Goal: Check status

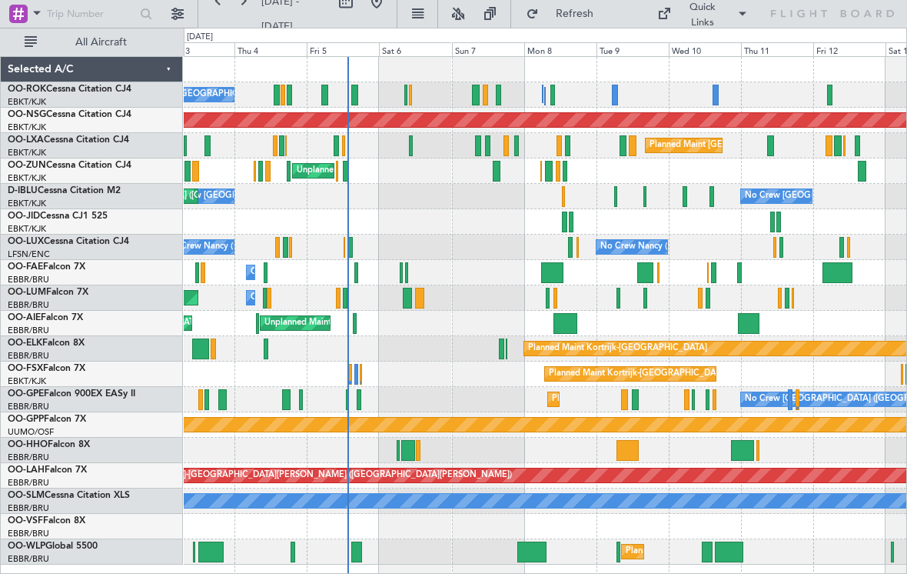
click at [617, 550] on div at bounding box center [619, 551] width 4 height 21
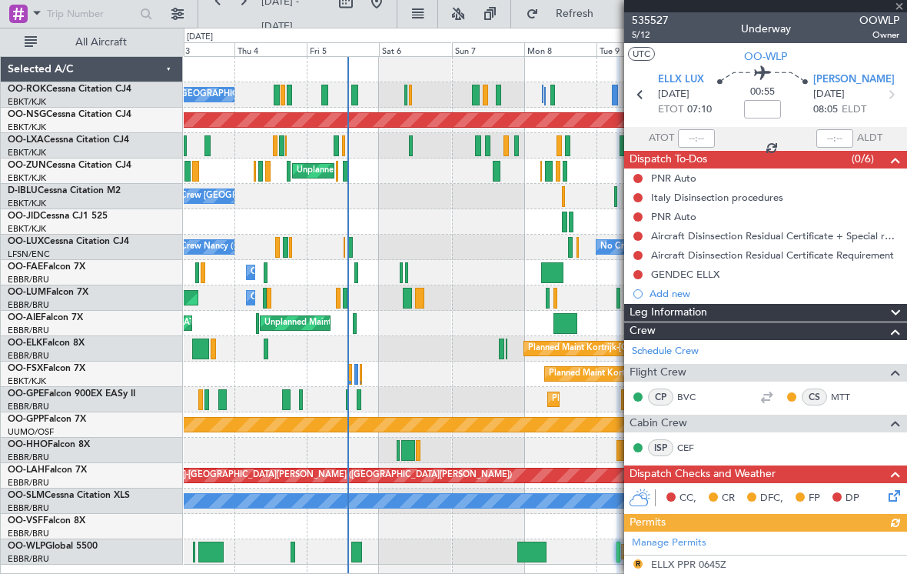
click at [899, 12] on span "OOWLP" at bounding box center [880, 20] width 40 height 16
click at [898, 8] on span at bounding box center [899, 7] width 15 height 14
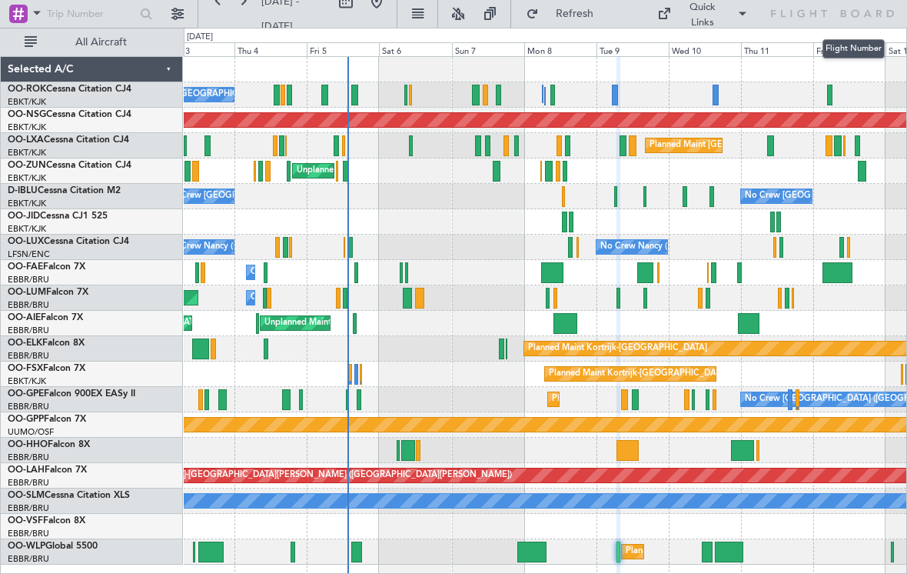
type input "0"
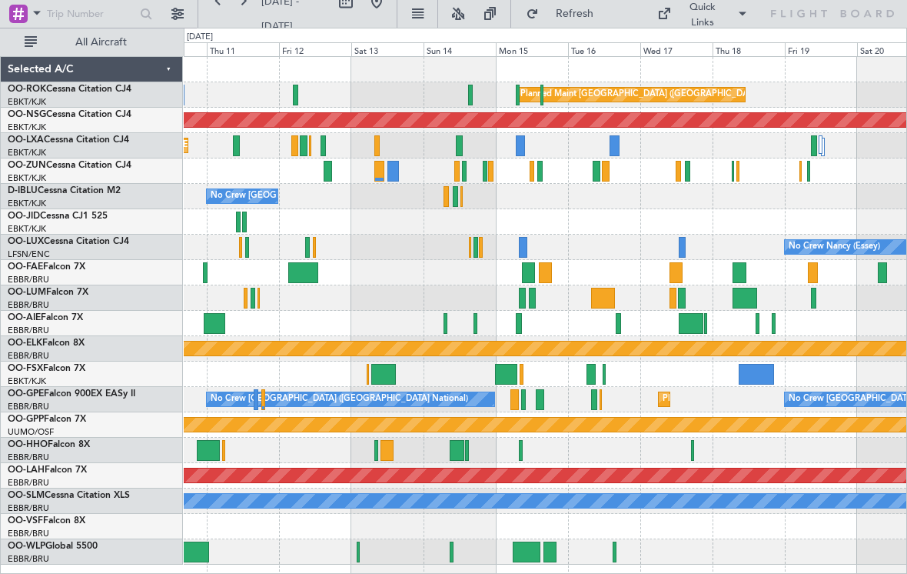
click at [384, 375] on div at bounding box center [383, 374] width 25 height 21
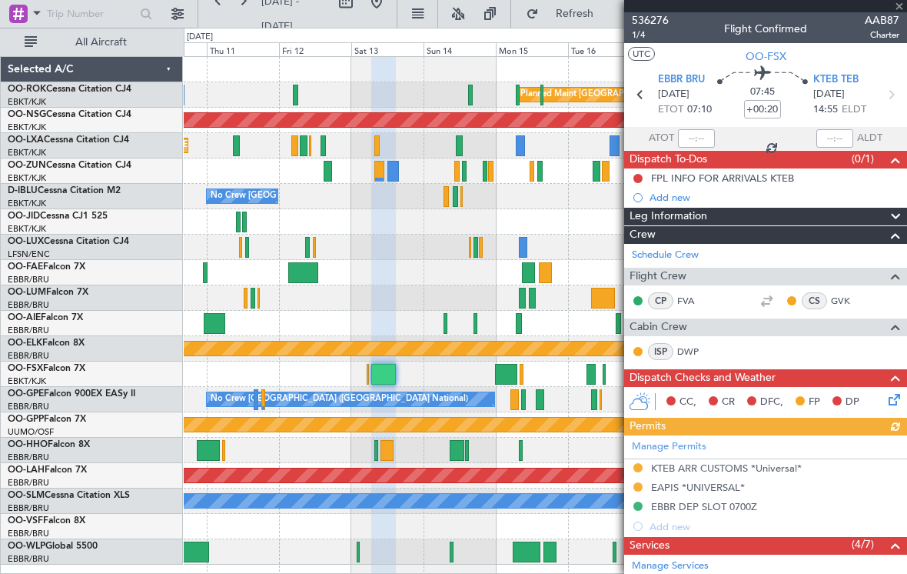
click at [886, 12] on span "AAB87" at bounding box center [882, 20] width 35 height 16
click at [897, 10] on span at bounding box center [899, 7] width 15 height 14
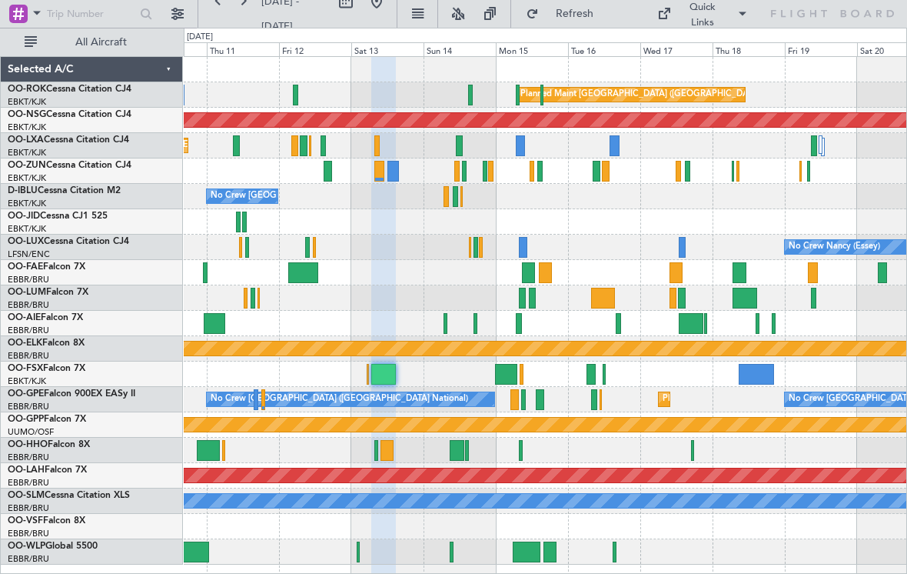
type input "0"
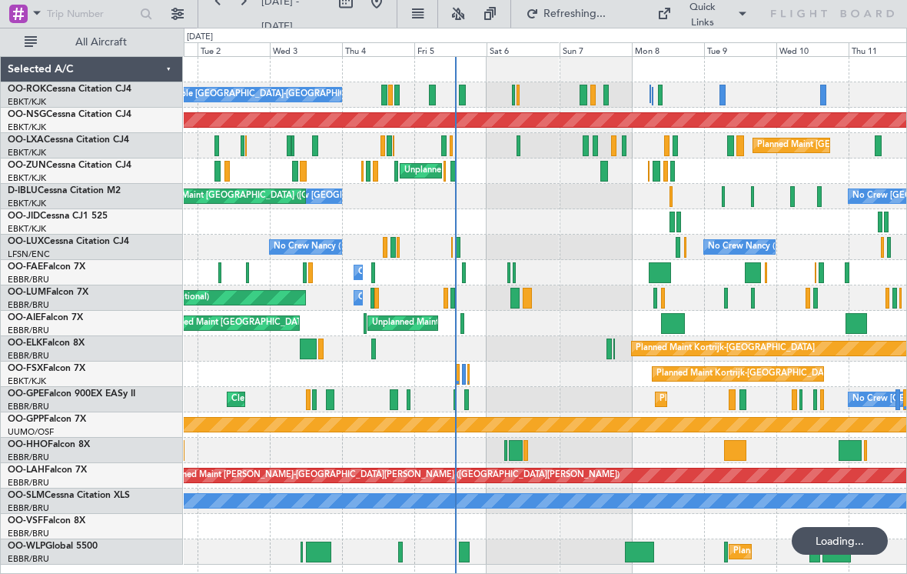
click at [453, 174] on div at bounding box center [454, 171] width 6 height 21
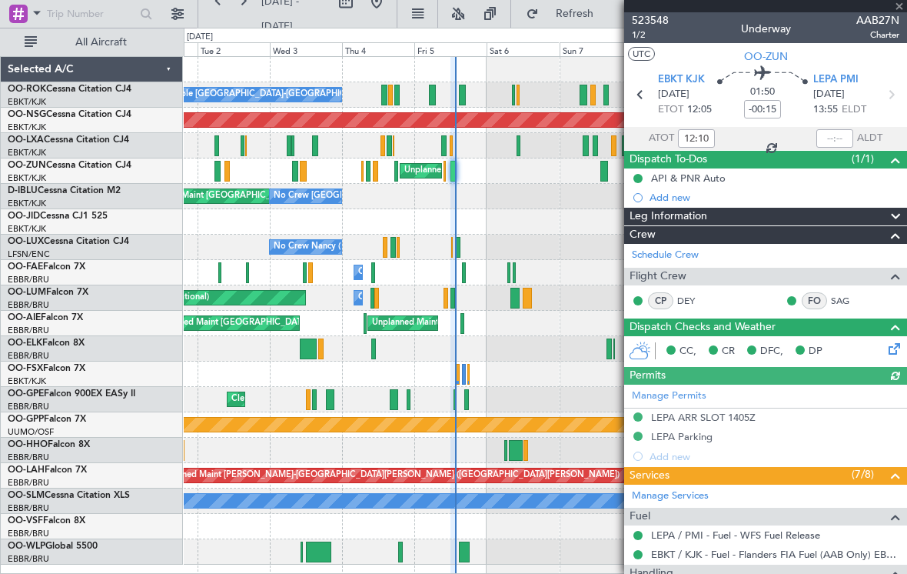
click at [899, 8] on div at bounding box center [765, 6] width 283 height 12
click at [900, 8] on div at bounding box center [765, 6] width 283 height 12
click at [897, 11] on div at bounding box center [765, 6] width 283 height 12
click at [900, 10] on span at bounding box center [899, 7] width 15 height 14
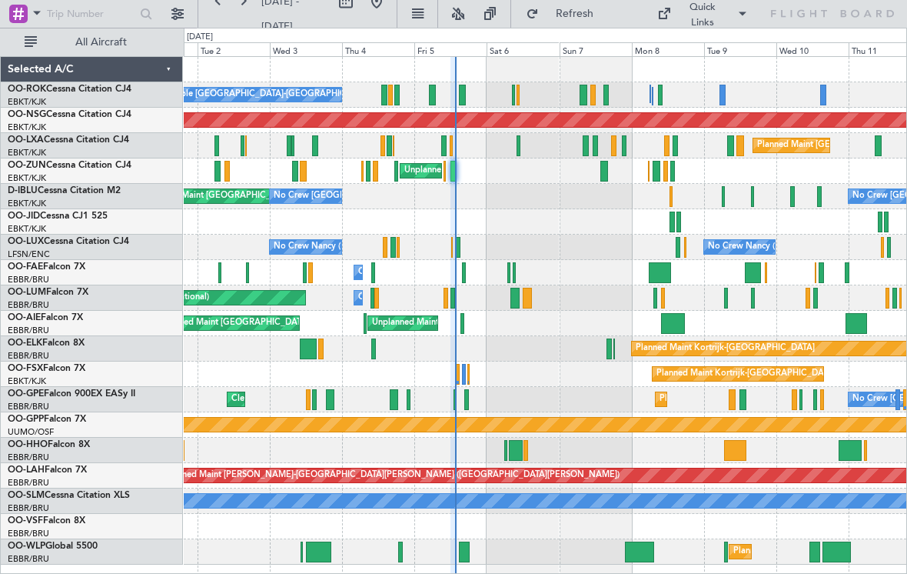
type input "0"
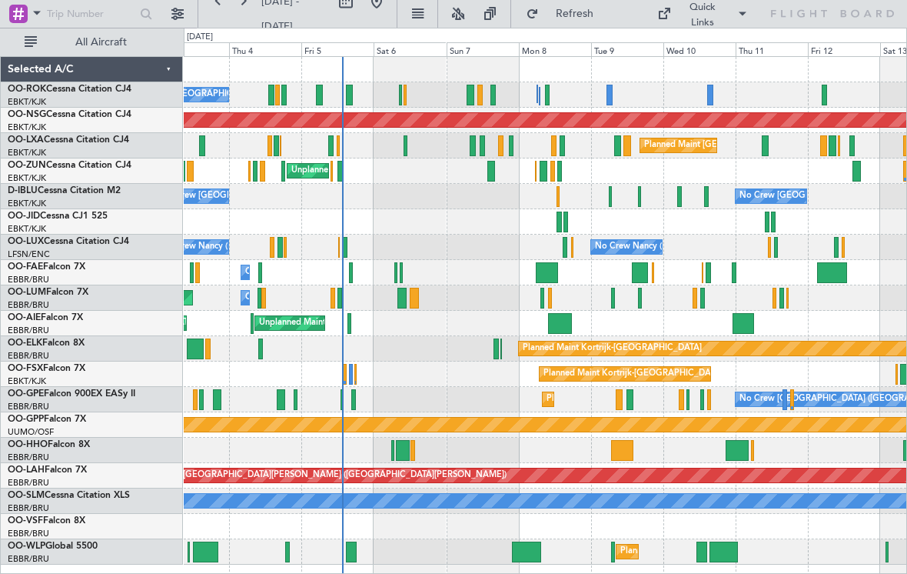
click at [556, 198] on div "No Crew [GEOGRAPHIC_DATA] ([GEOGRAPHIC_DATA] National) AOG Maint [GEOGRAPHIC_DA…" at bounding box center [545, 196] width 723 height 25
click at [557, 193] on div at bounding box center [558, 196] width 2 height 21
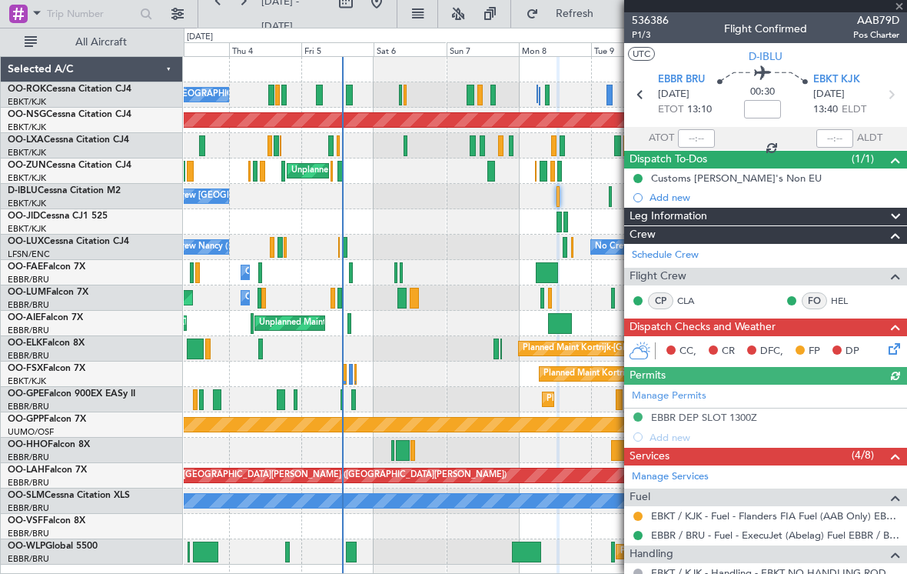
click at [900, 9] on div at bounding box center [765, 6] width 283 height 12
click at [897, 11] on span at bounding box center [899, 7] width 15 height 14
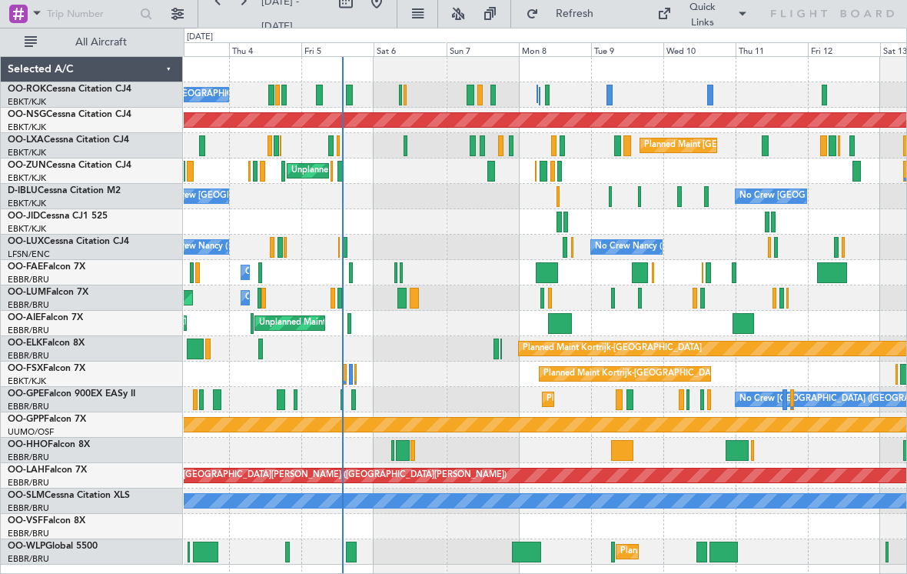
click at [614, 195] on div "No Crew [GEOGRAPHIC_DATA] ([GEOGRAPHIC_DATA] National) AOG Maint [GEOGRAPHIC_DA…" at bounding box center [545, 196] width 723 height 25
click at [610, 193] on div at bounding box center [610, 196] width 3 height 21
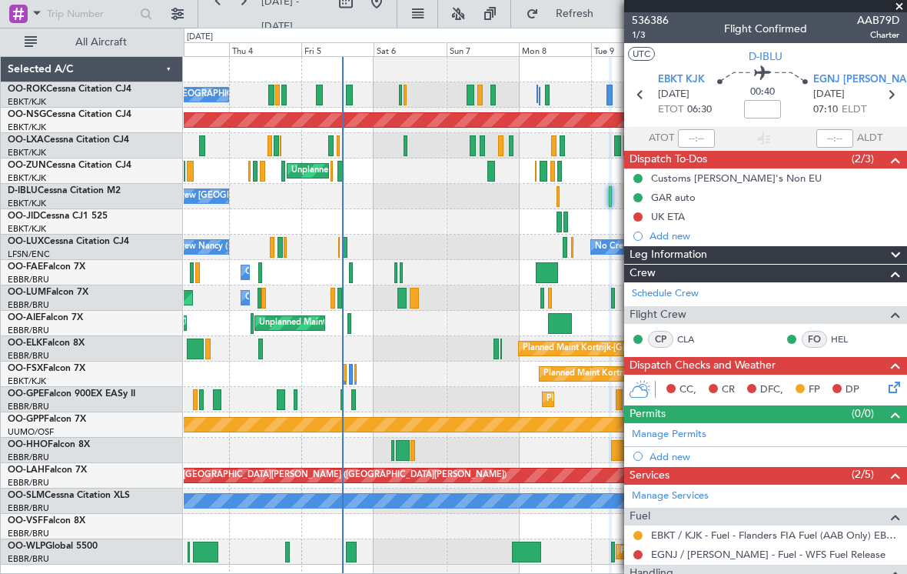
click at [899, 8] on span at bounding box center [899, 7] width 15 height 14
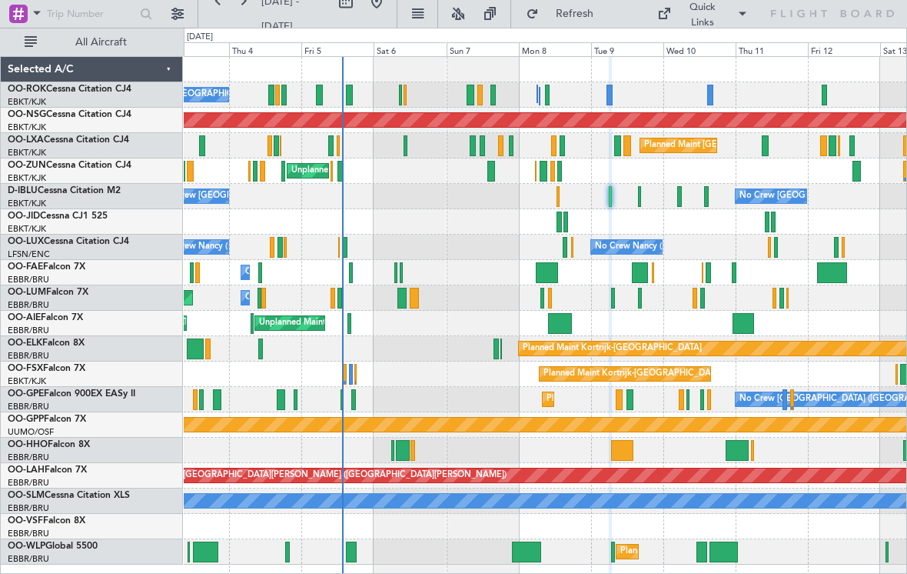
type input "0"
